Goal: Information Seeking & Learning: Learn about a topic

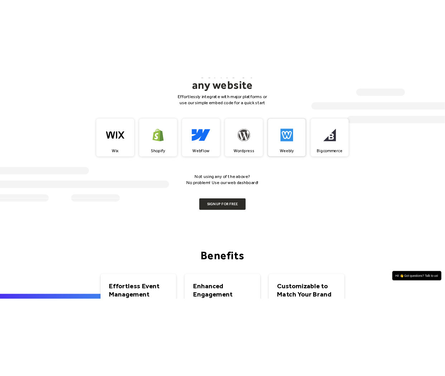
scroll to position [627, 0]
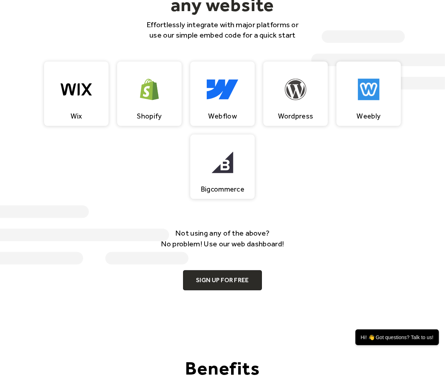
click at [387, 154] on div "Wix Shopify Webflow Canva Wordpress Weebly Bigcommerce" at bounding box center [222, 130] width 400 height 137
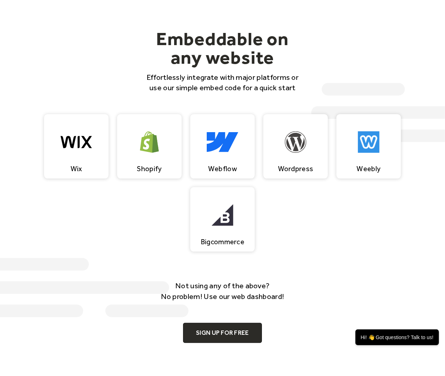
scroll to position [596, 0]
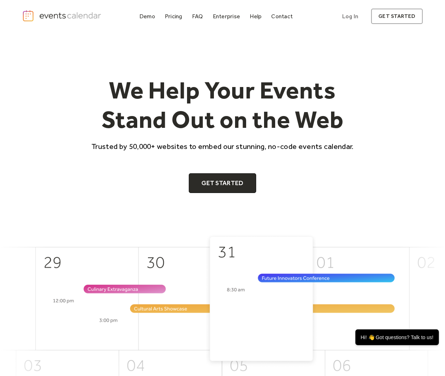
click at [388, 148] on div "We Help Your Events Stand Out on the Web Trusted by 50,000+ websites to embed o…" at bounding box center [222, 134] width 400 height 117
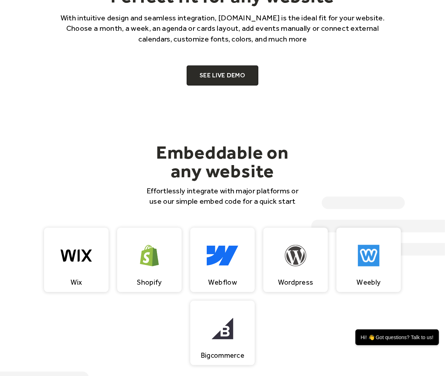
scroll to position [596, 0]
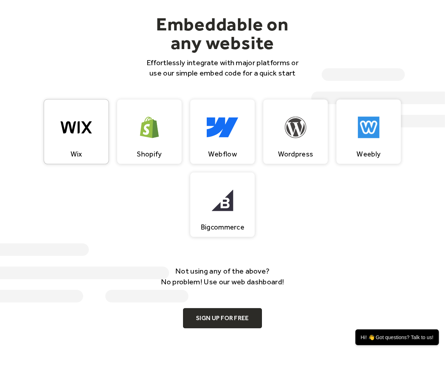
click at [87, 129] on img at bounding box center [77, 127] width 32 height 21
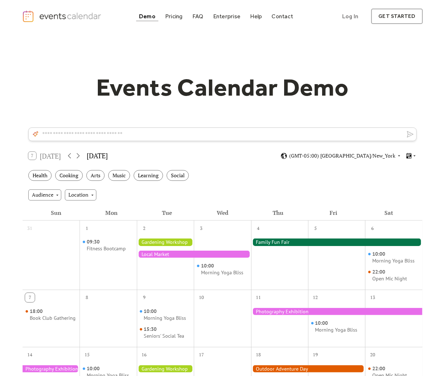
click at [20, 98] on div "Events Calendar Demo Loading the Events Calendar..." at bounding box center [222, 339] width 445 height 612
click at [84, 44] on div "Events Calendar Demo Loading the Events Calendar..." at bounding box center [222, 339] width 400 height 612
click at [69, 17] on img "home" at bounding box center [62, 16] width 81 height 13
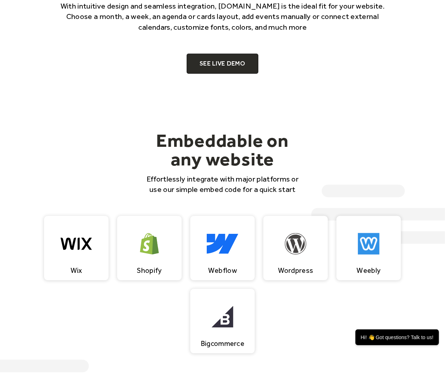
scroll to position [557, 0]
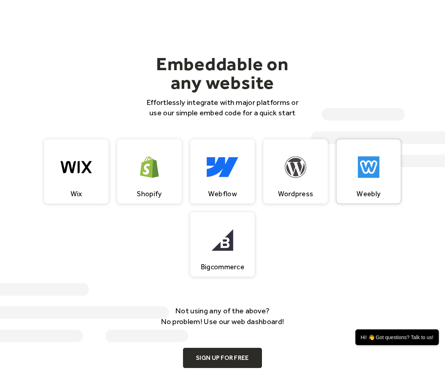
click at [367, 172] on img at bounding box center [368, 166] width 21 height 21
click at [361, 176] on img at bounding box center [368, 166] width 21 height 21
